Goal: Share content: Share content

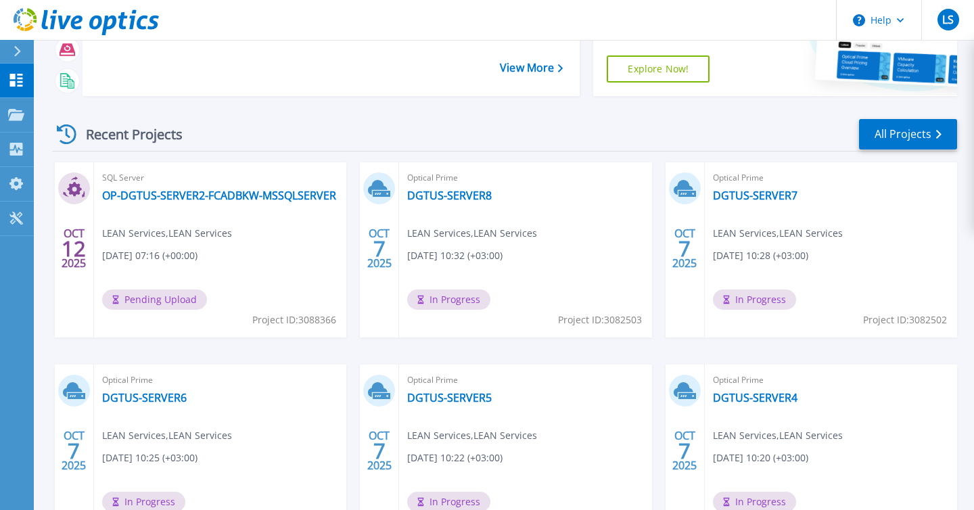
scroll to position [133, 0]
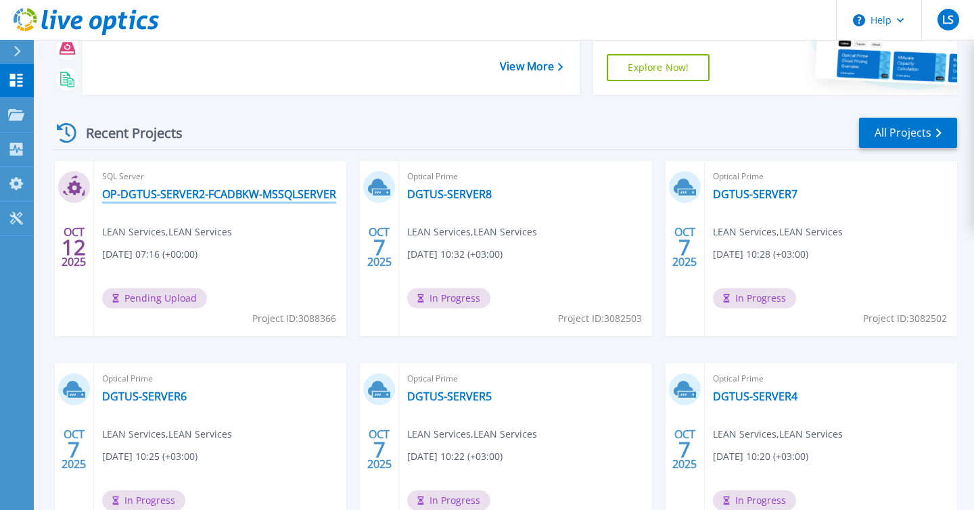
click at [254, 198] on link "OP-DGTUS-SERVER2-FCADBKW-MSSQLSERVER" at bounding box center [219, 194] width 234 height 14
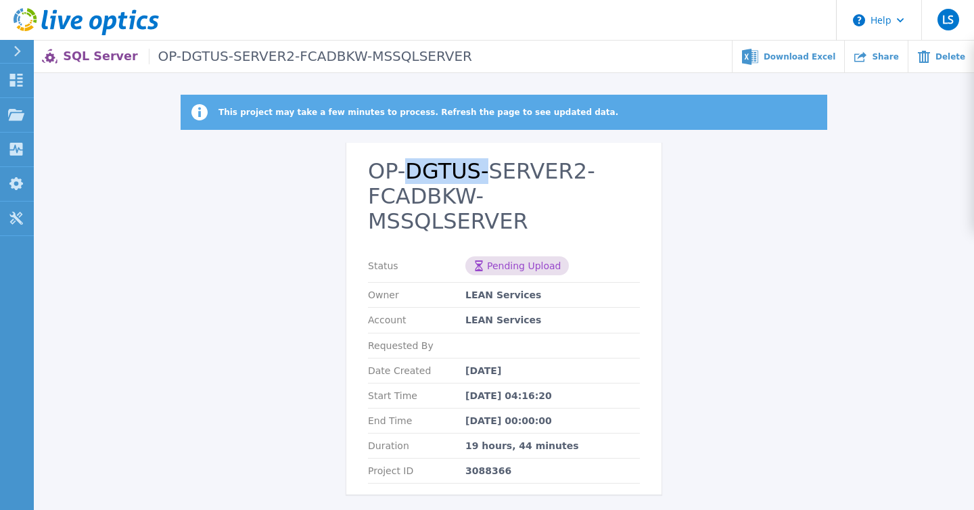
drag, startPoint x: 410, startPoint y: 177, endPoint x: 484, endPoint y: 177, distance: 74.4
click at [484, 177] on h2 "OP-DGTUS-SERVER2-FCADBKW-MSSQLSERVER" at bounding box center [504, 196] width 272 height 74
click at [472, 179] on h2 "OP-DGTUS-SERVER2-FCADBKW-MSSQLSERVER" at bounding box center [504, 196] width 272 height 74
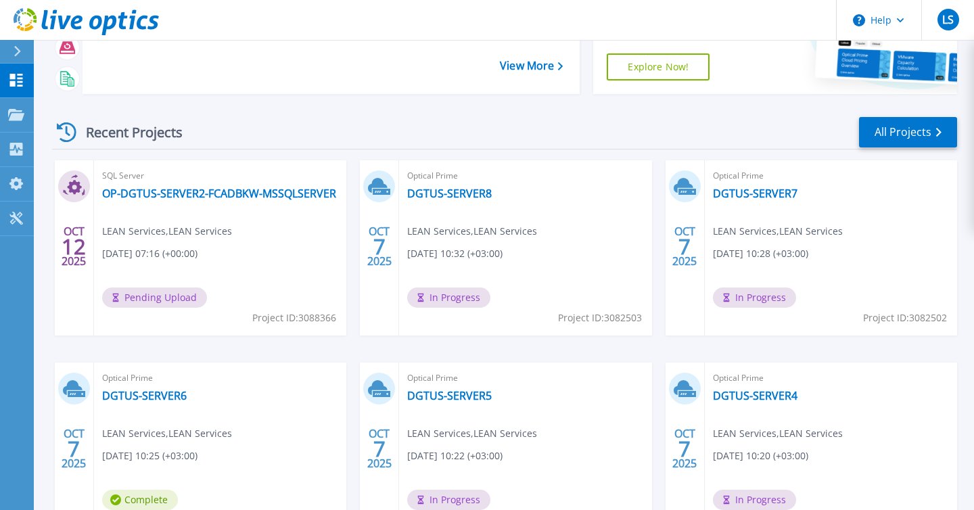
scroll to position [133, 0]
click at [913, 139] on link "All Projects" at bounding box center [908, 133] width 98 height 30
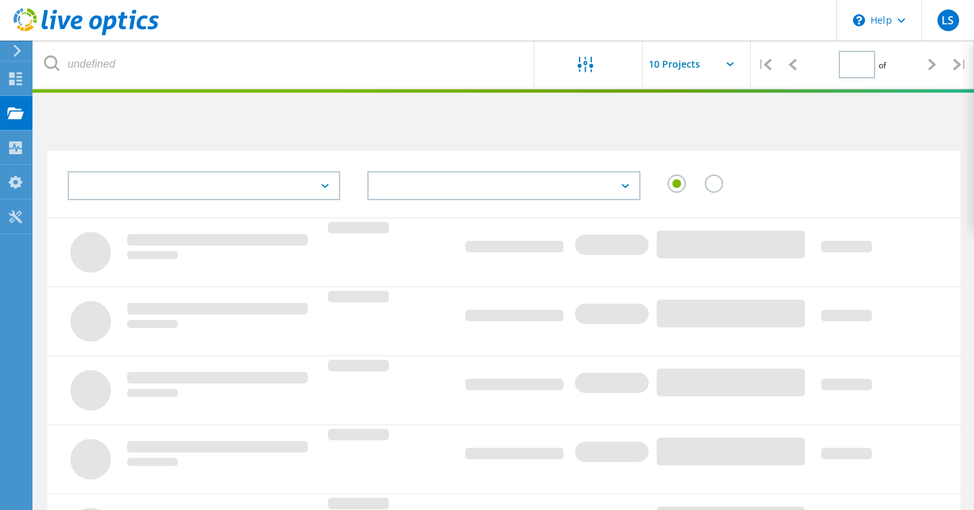
type input "1"
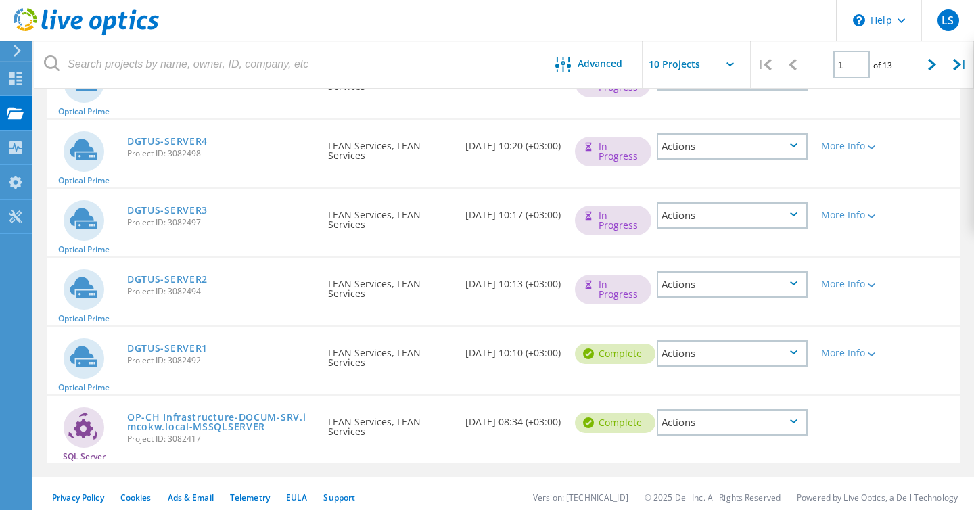
scroll to position [538, 0]
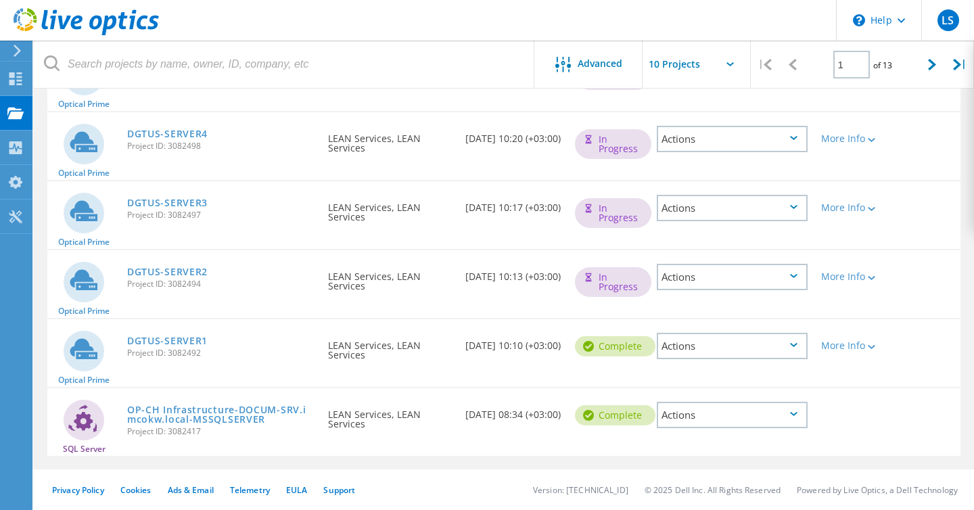
click at [785, 348] on div "Actions" at bounding box center [732, 346] width 151 height 26
click at [785, 348] on div "Share" at bounding box center [732, 356] width 148 height 21
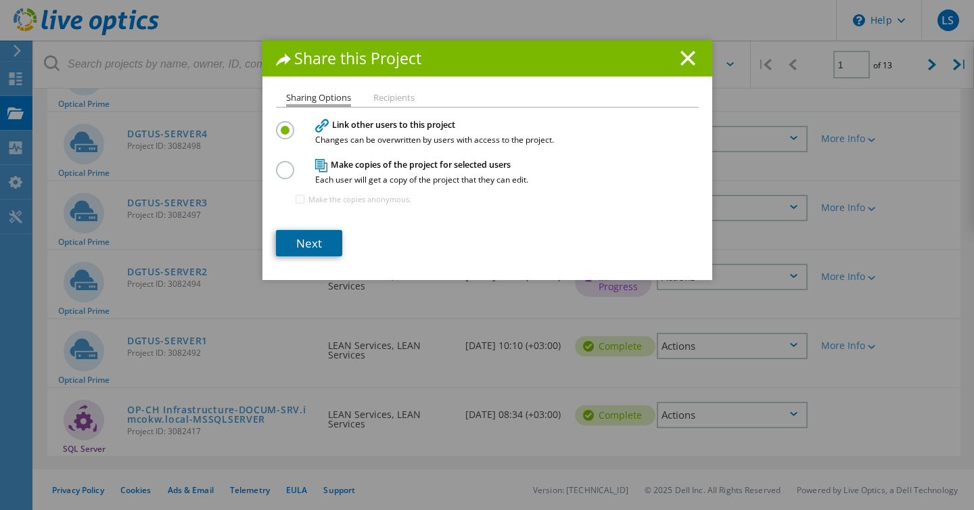
click at [322, 246] on link "Next" at bounding box center [309, 243] width 66 height 26
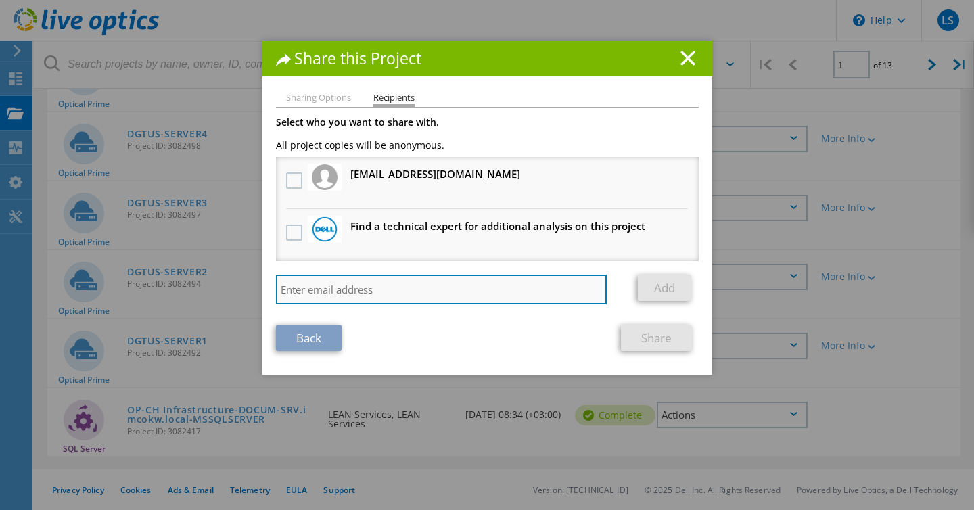
click at [320, 297] on input "search" at bounding box center [442, 290] width 332 height 30
type input "mkazak@lean-serv.com"
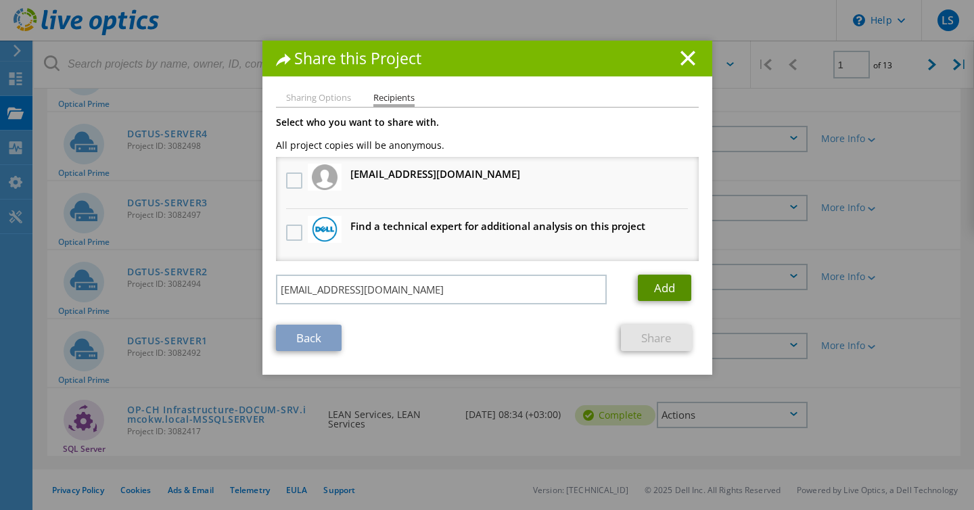
click at [669, 288] on link "Add" at bounding box center [664, 288] width 53 height 26
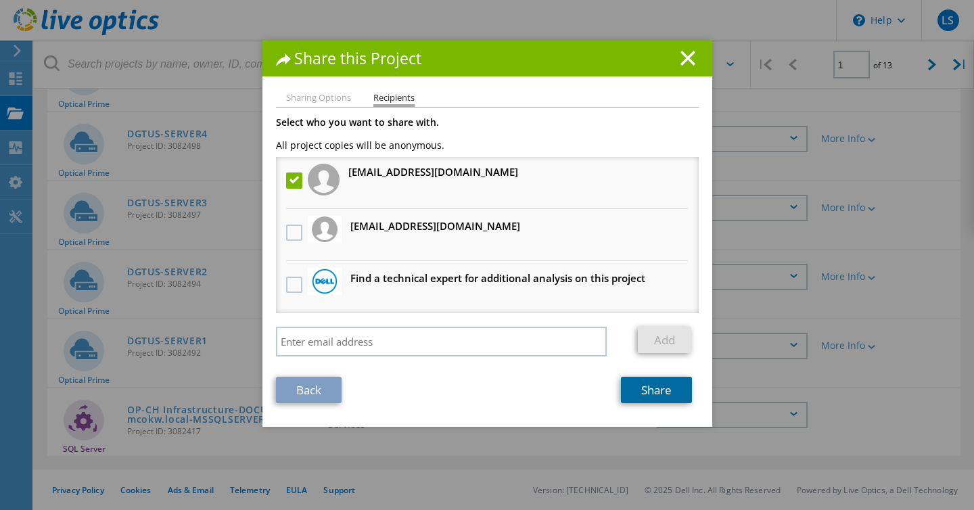
click at [644, 403] on link "Share" at bounding box center [656, 390] width 71 height 26
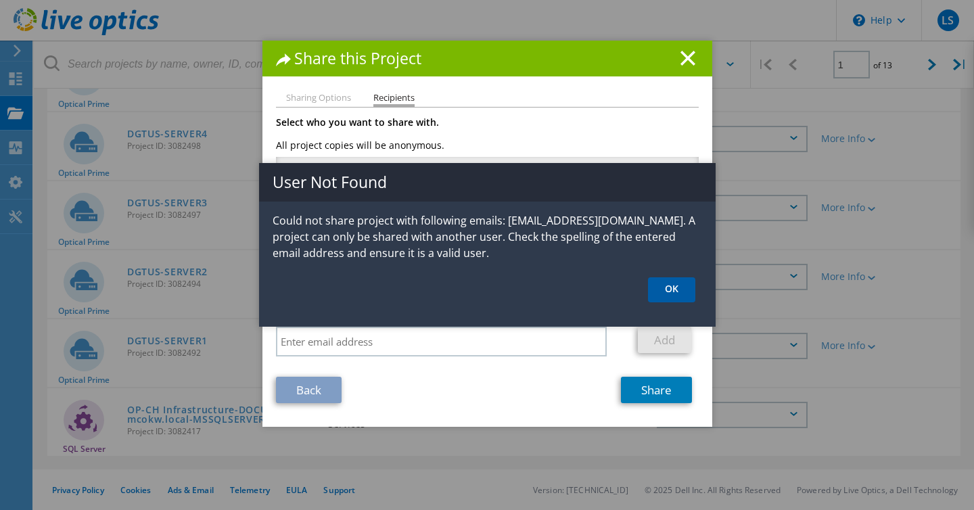
click at [686, 292] on link "OK" at bounding box center [671, 289] width 47 height 25
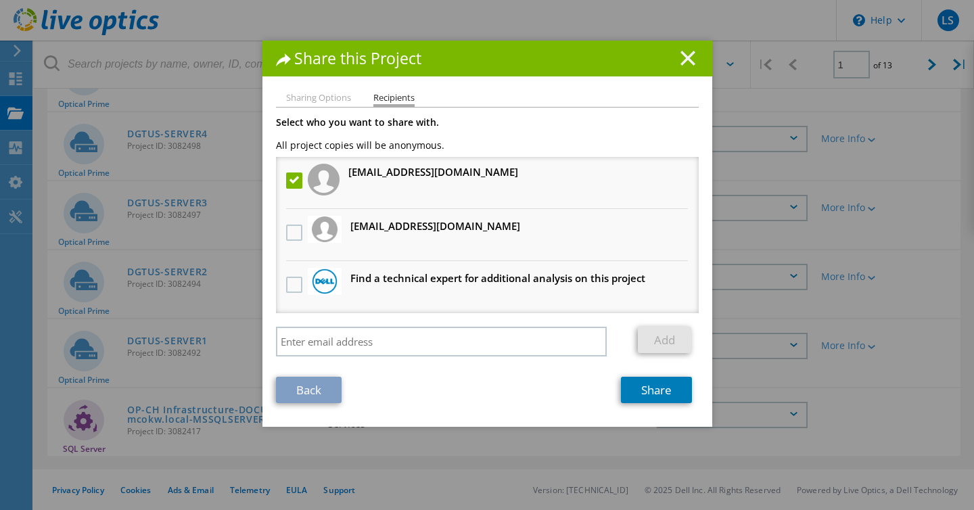
click at [681, 62] on icon at bounding box center [688, 58] width 15 height 15
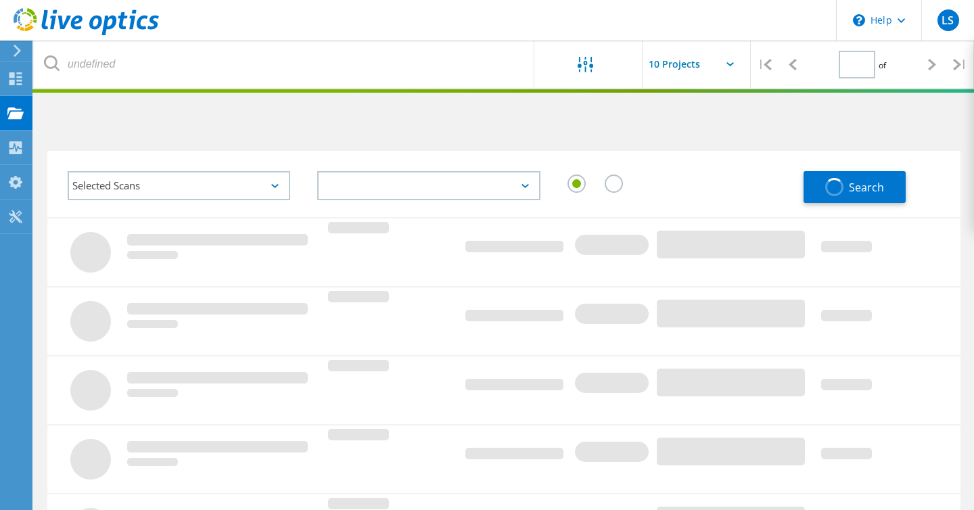
type input "1"
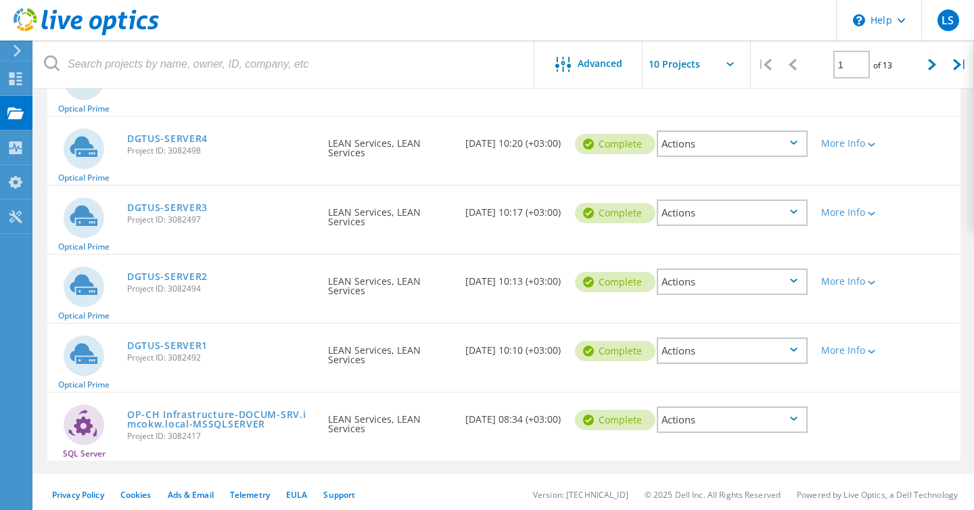
scroll to position [482, 0]
